Goal: Book appointment/travel/reservation

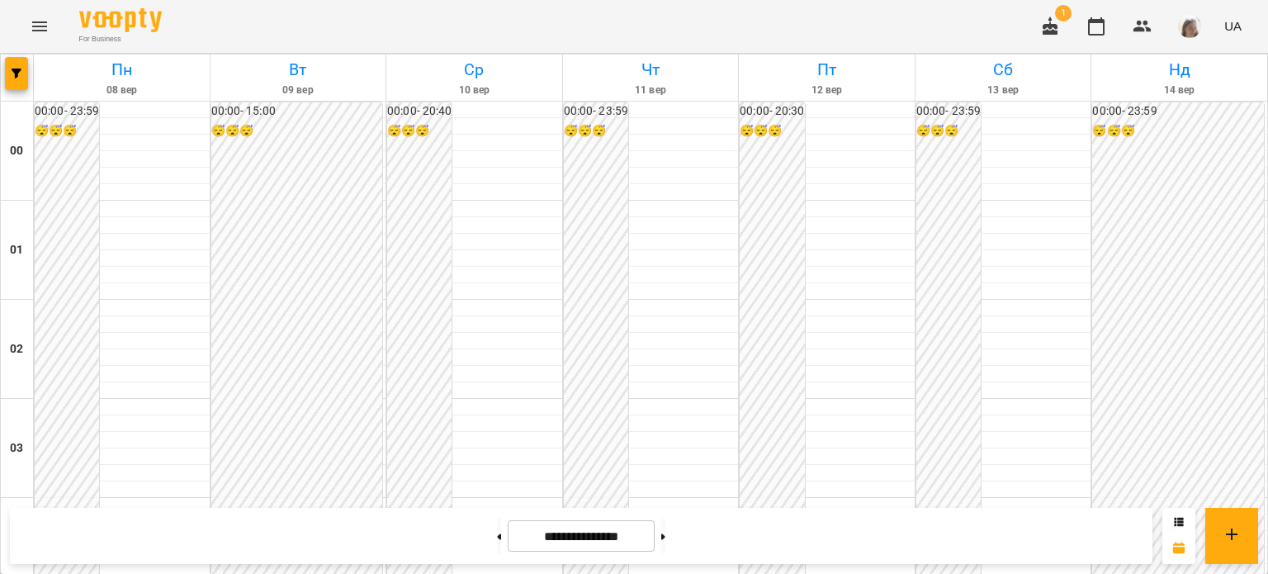
scroll to position [1397, 0]
click at [665, 542] on button at bounding box center [663, 536] width 4 height 36
type input "**********"
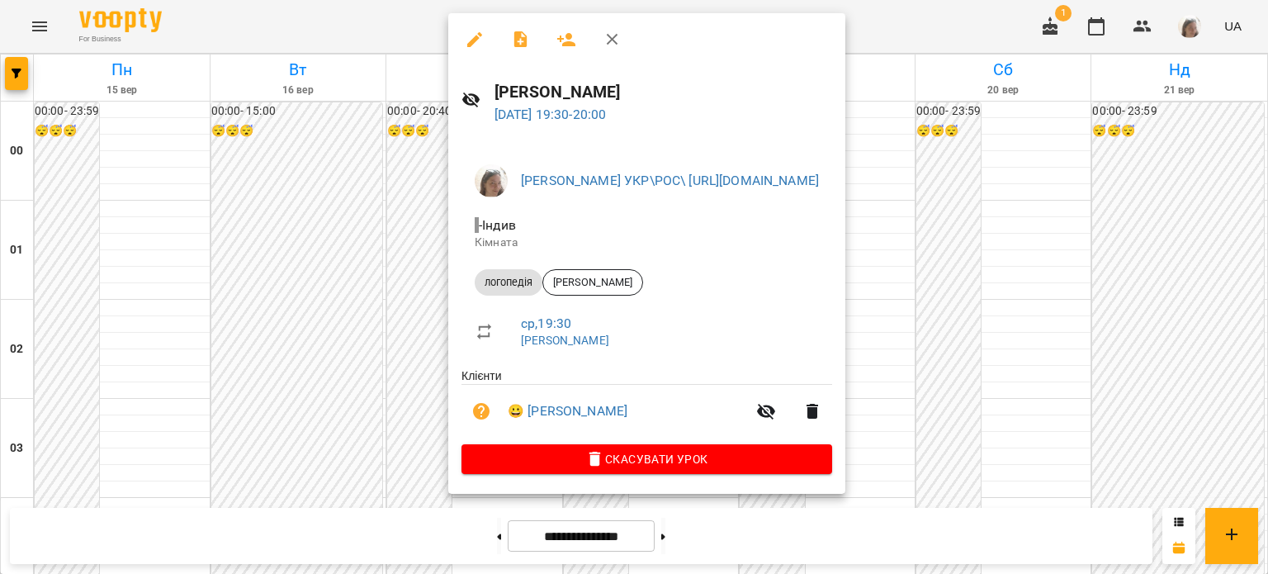
click at [396, 333] on div at bounding box center [634, 287] width 1268 height 574
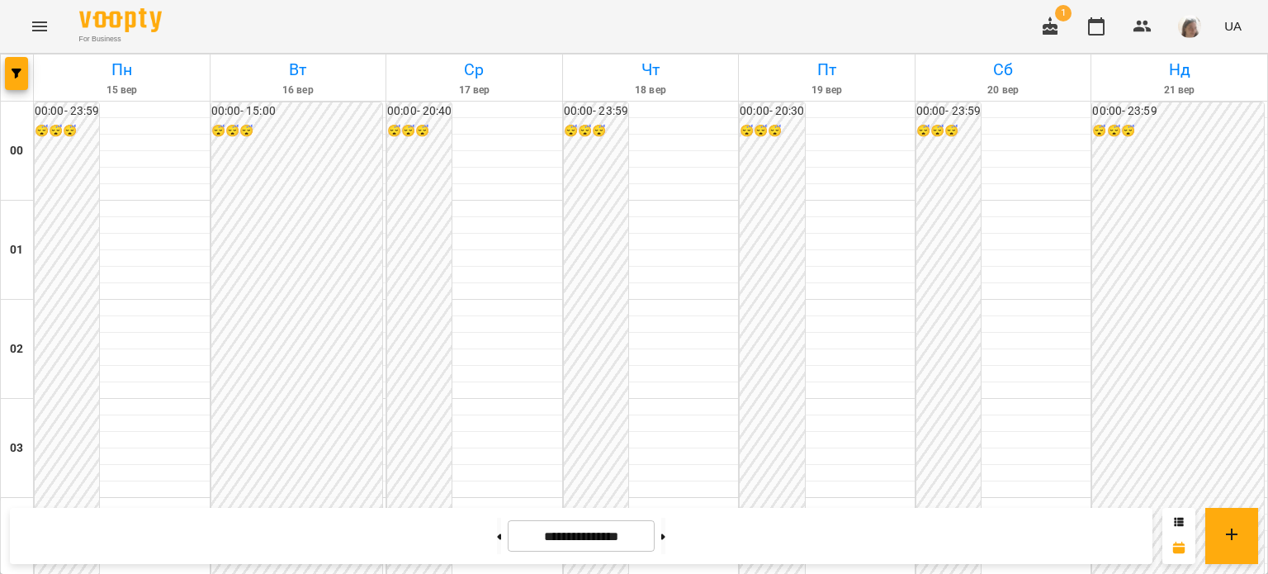
scroll to position [1419, 0]
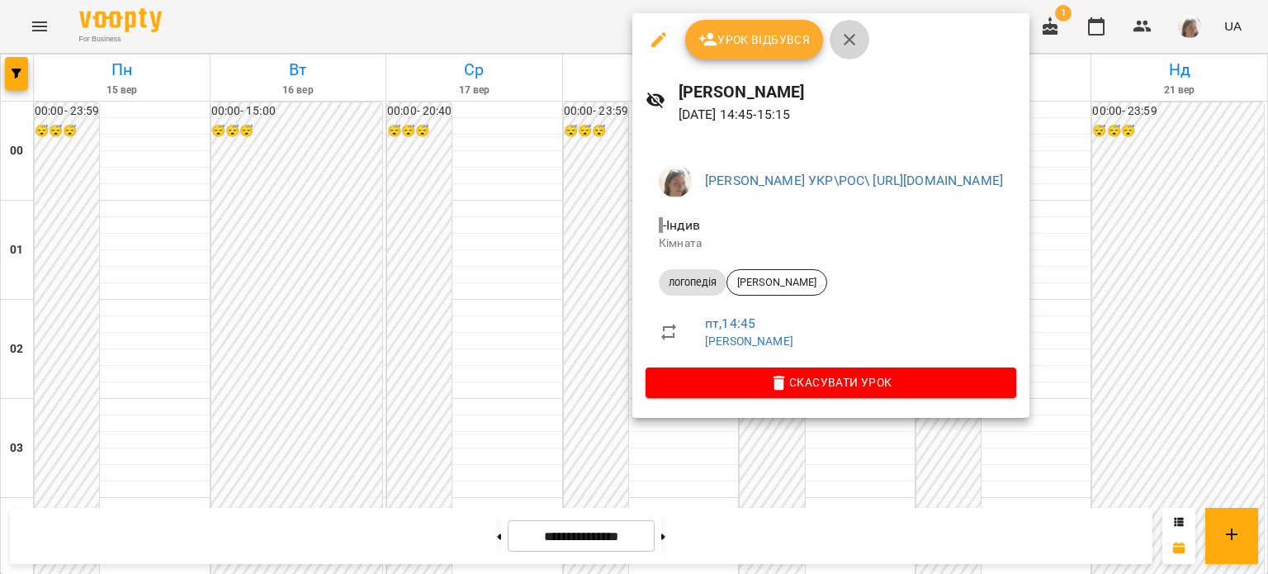
click at [846, 42] on icon "button" at bounding box center [850, 40] width 12 height 12
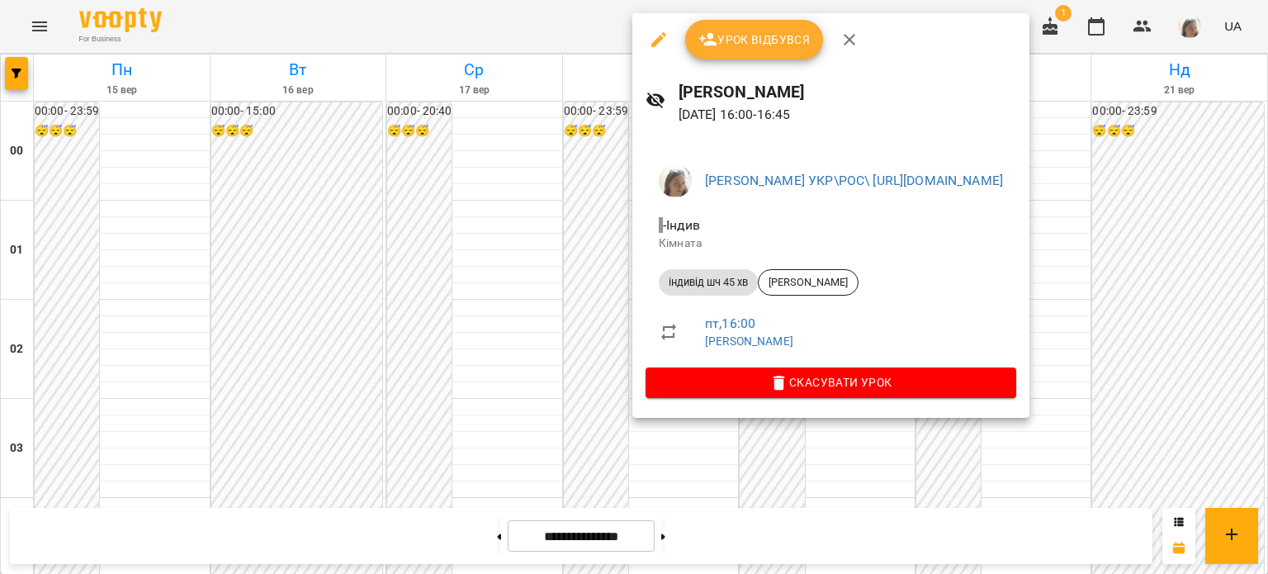
click at [508, 338] on div at bounding box center [634, 287] width 1268 height 574
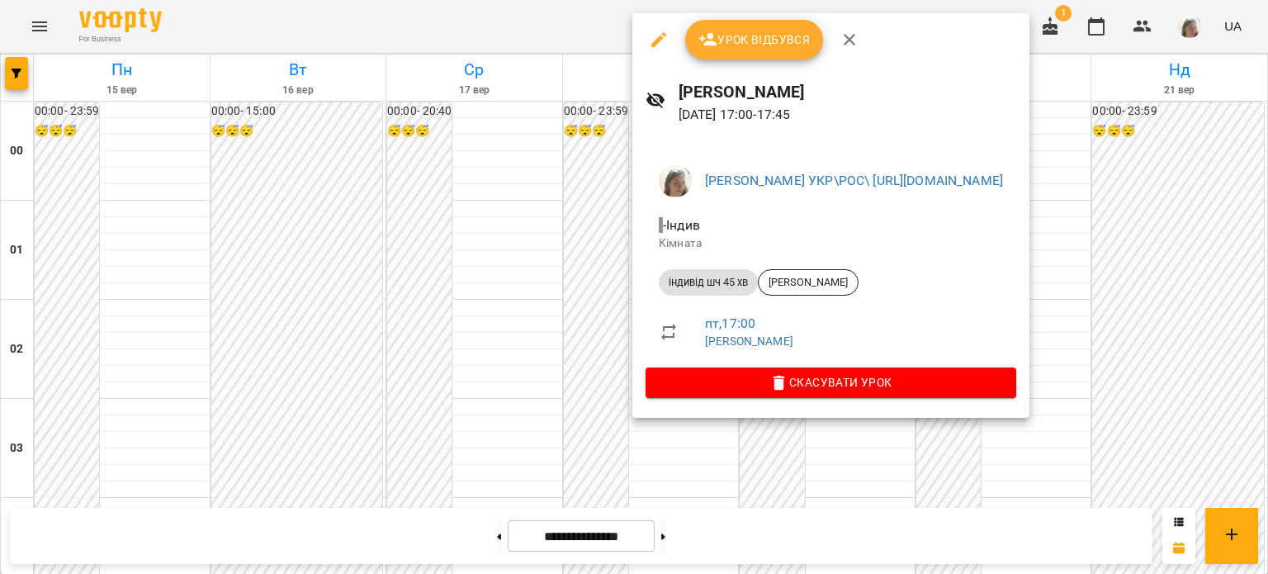
click at [598, 308] on div at bounding box center [634, 287] width 1268 height 574
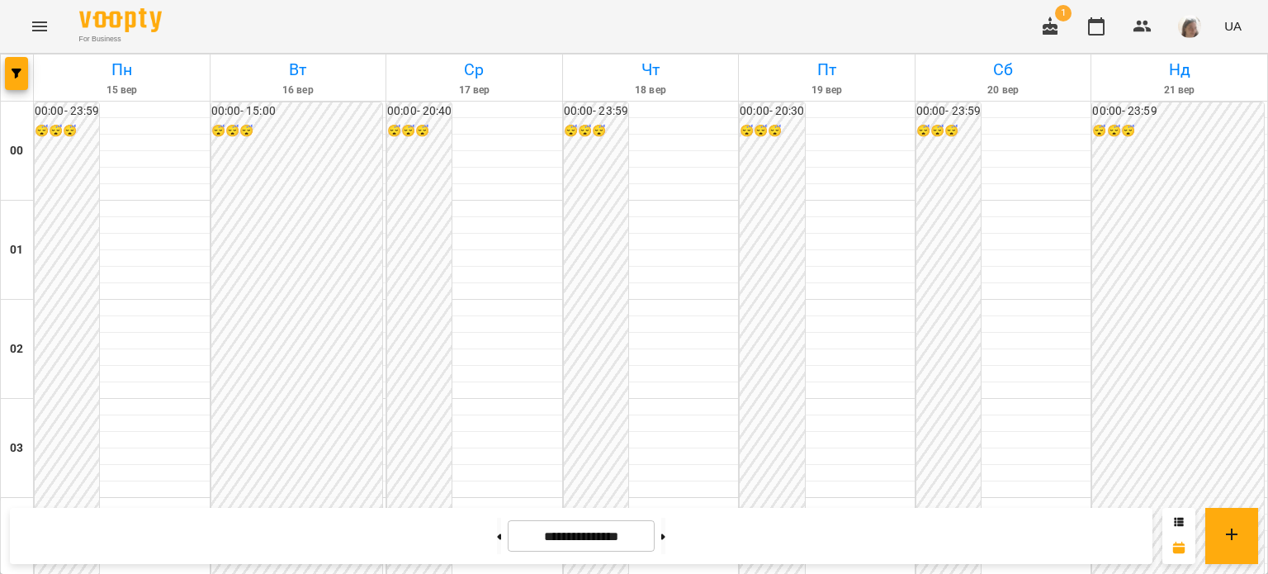
scroll to position [1889, 0]
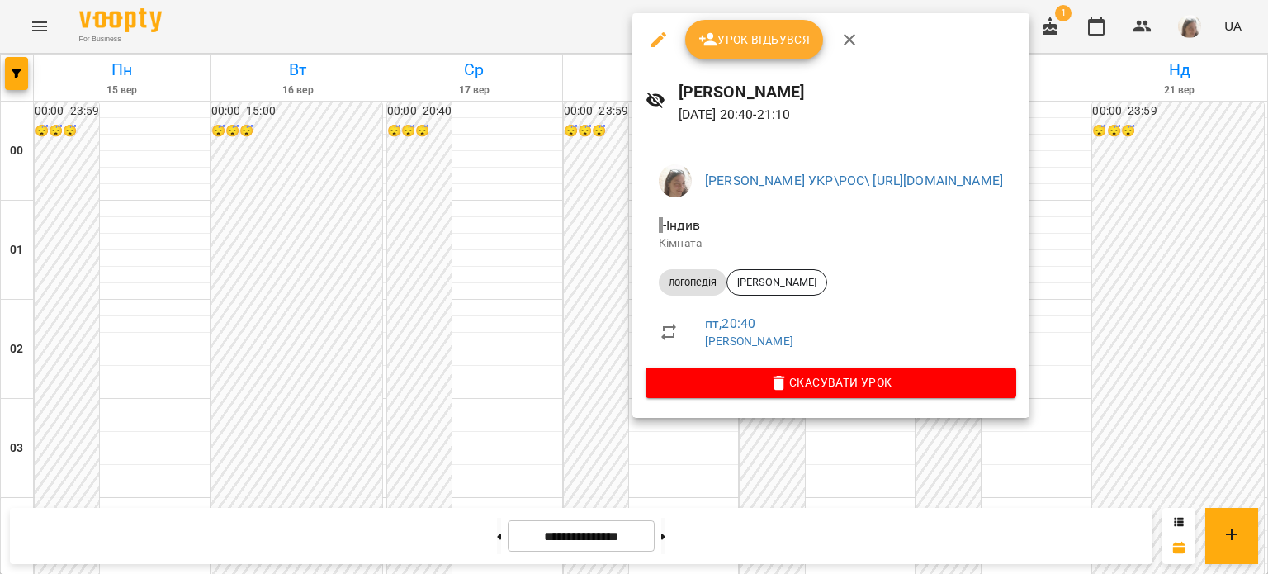
click at [528, 329] on div at bounding box center [634, 287] width 1268 height 574
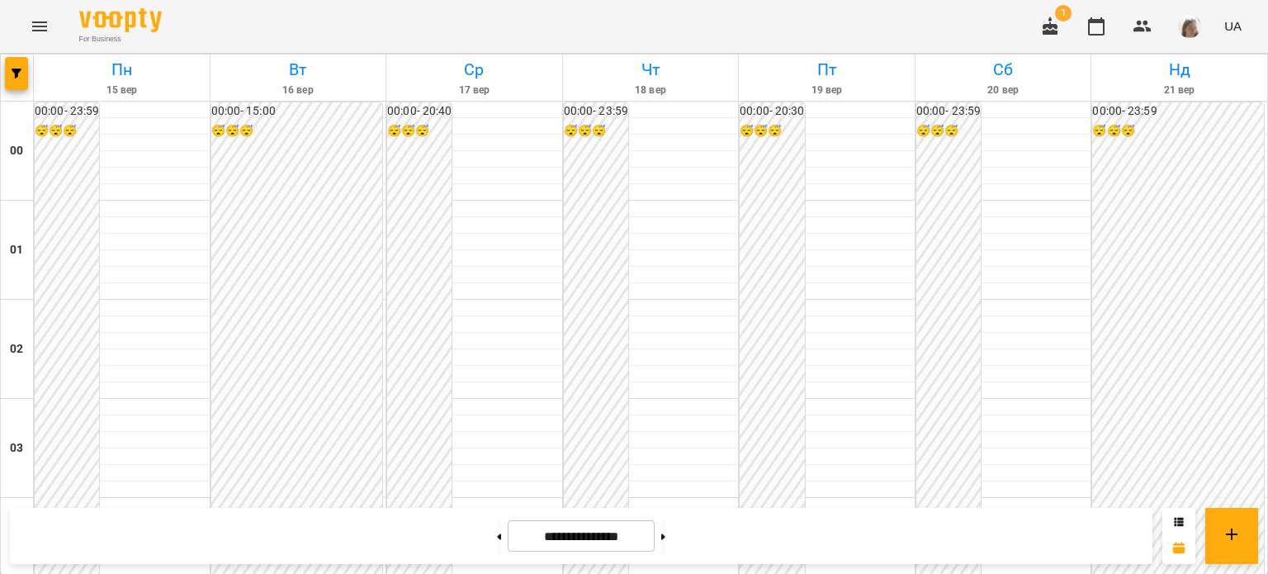
scroll to position [1449, 0]
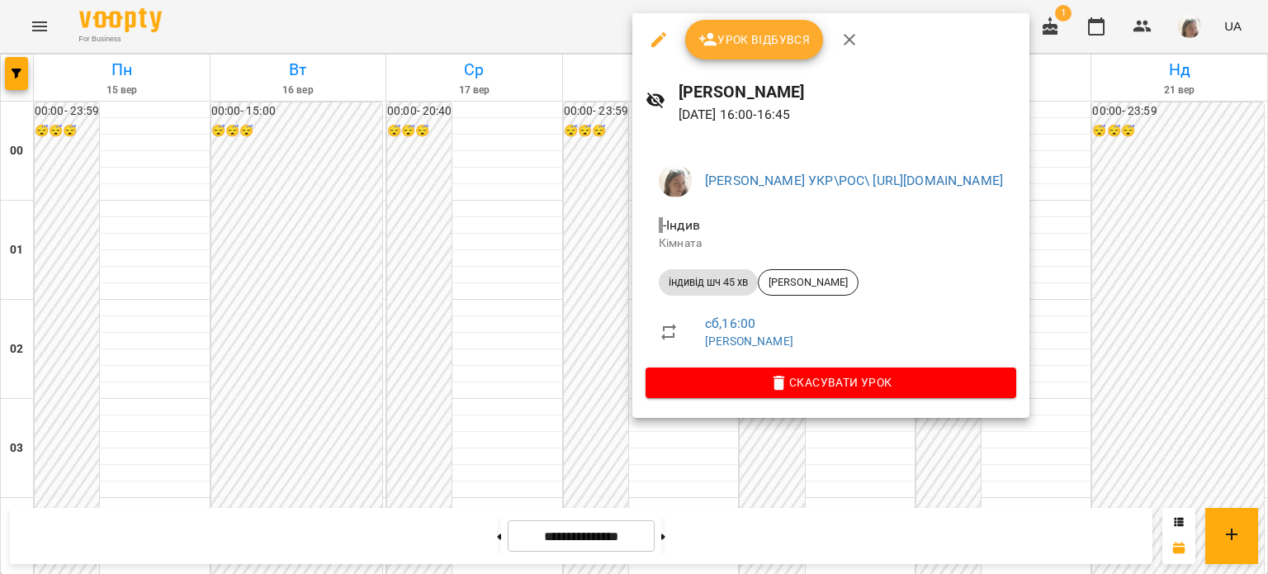
click at [505, 336] on div at bounding box center [634, 287] width 1268 height 574
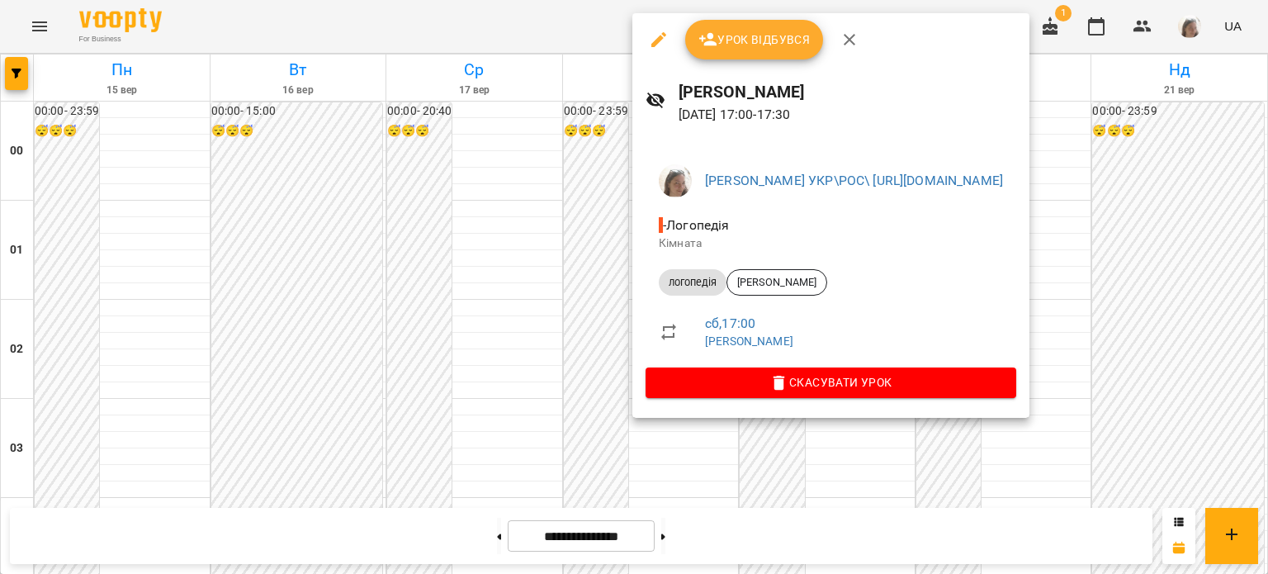
click at [508, 293] on div at bounding box center [634, 287] width 1268 height 574
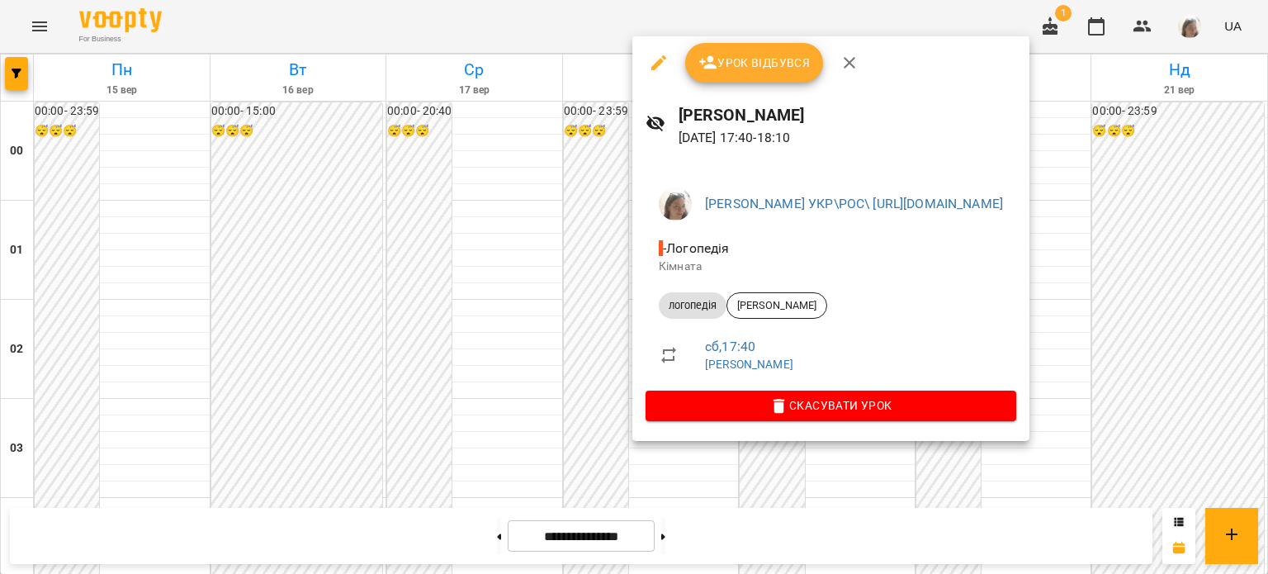
click at [453, 339] on div at bounding box center [634, 287] width 1268 height 574
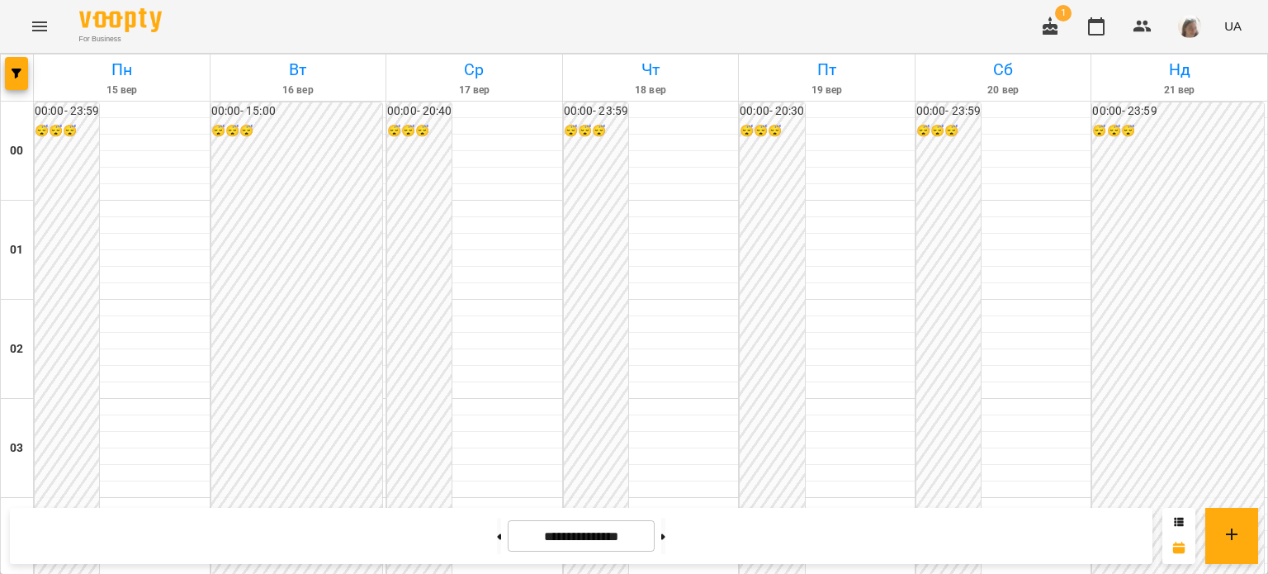
scroll to position [1979, 0]
